Goal: Find specific page/section: Find specific page/section

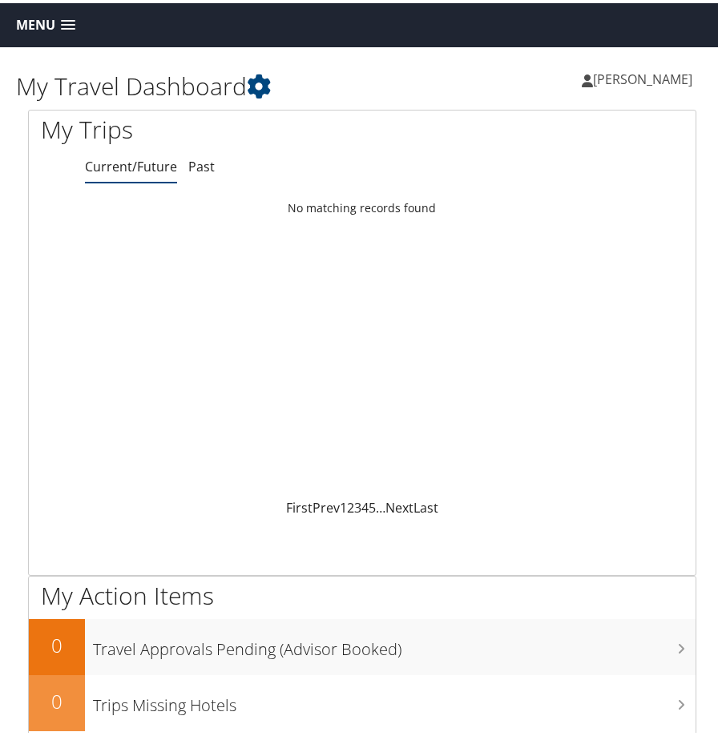
click at [38, 19] on span "Menu" at bounding box center [35, 21] width 39 height 15
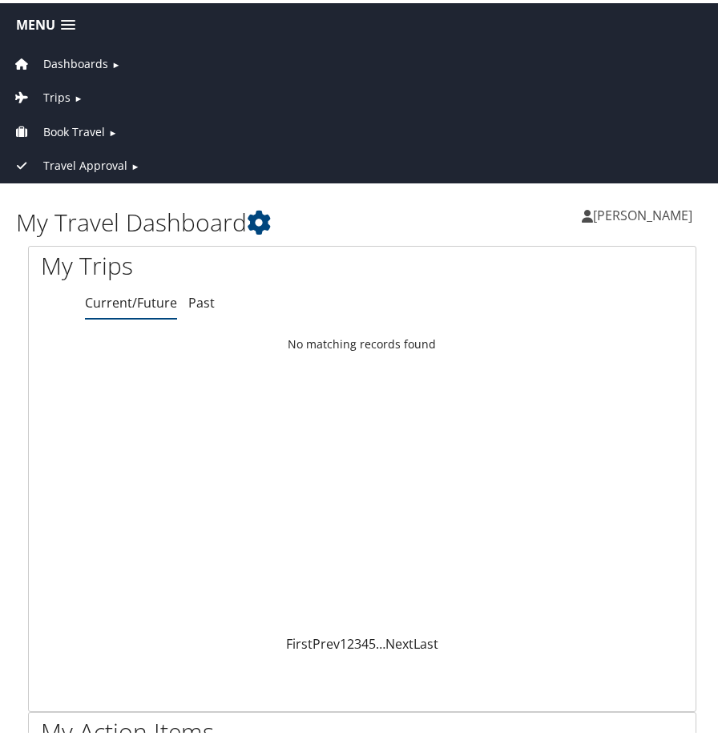
click at [70, 91] on link "Trips ►" at bounding box center [362, 91] width 716 height 34
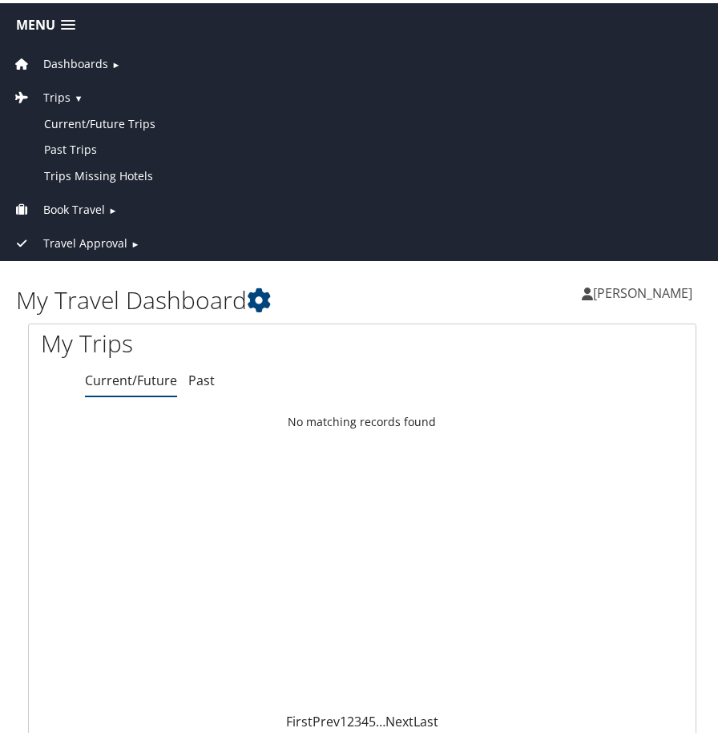
click at [76, 244] on span "Travel Approval" at bounding box center [85, 240] width 84 height 18
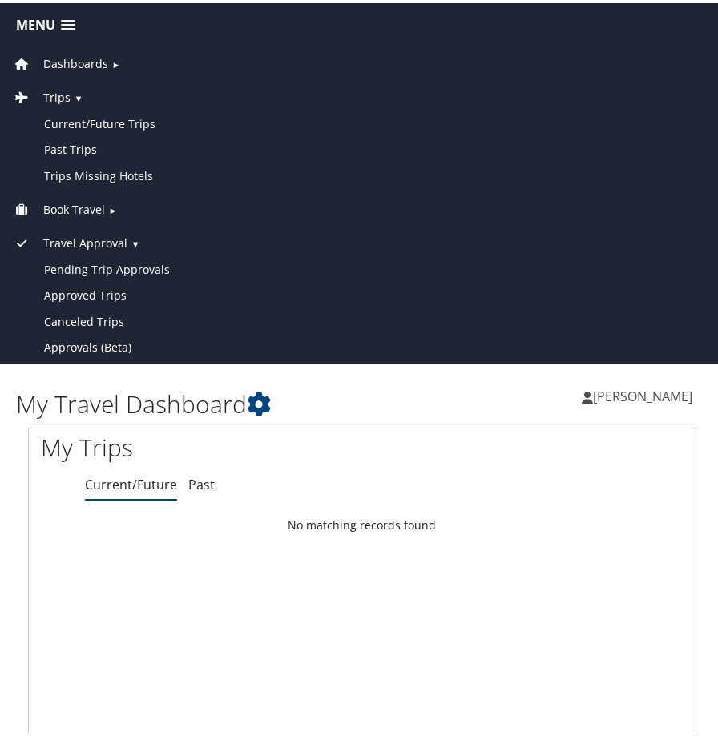
click at [237, 225] on link "Travel Approval ▼" at bounding box center [362, 236] width 716 height 34
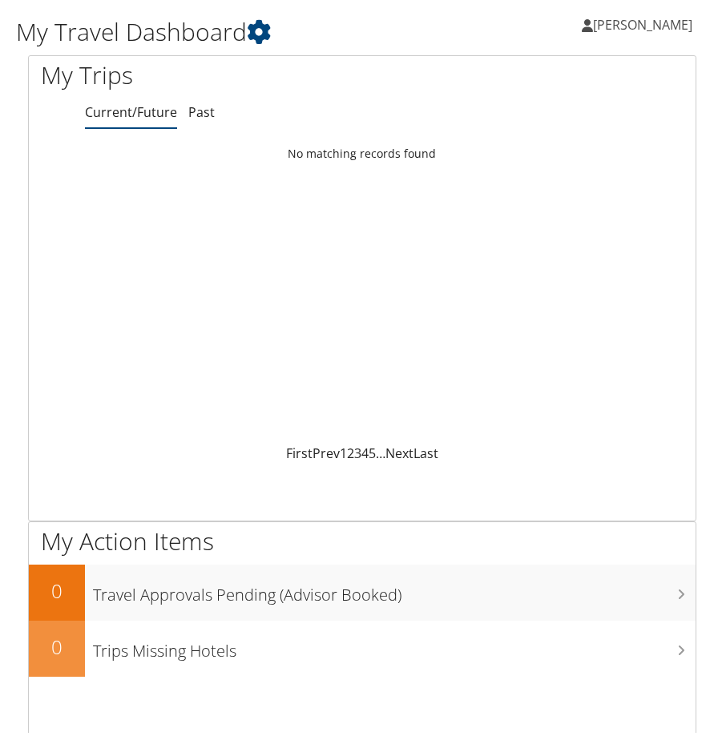
scroll to position [240, 0]
